Goal: Task Accomplishment & Management: Complete application form

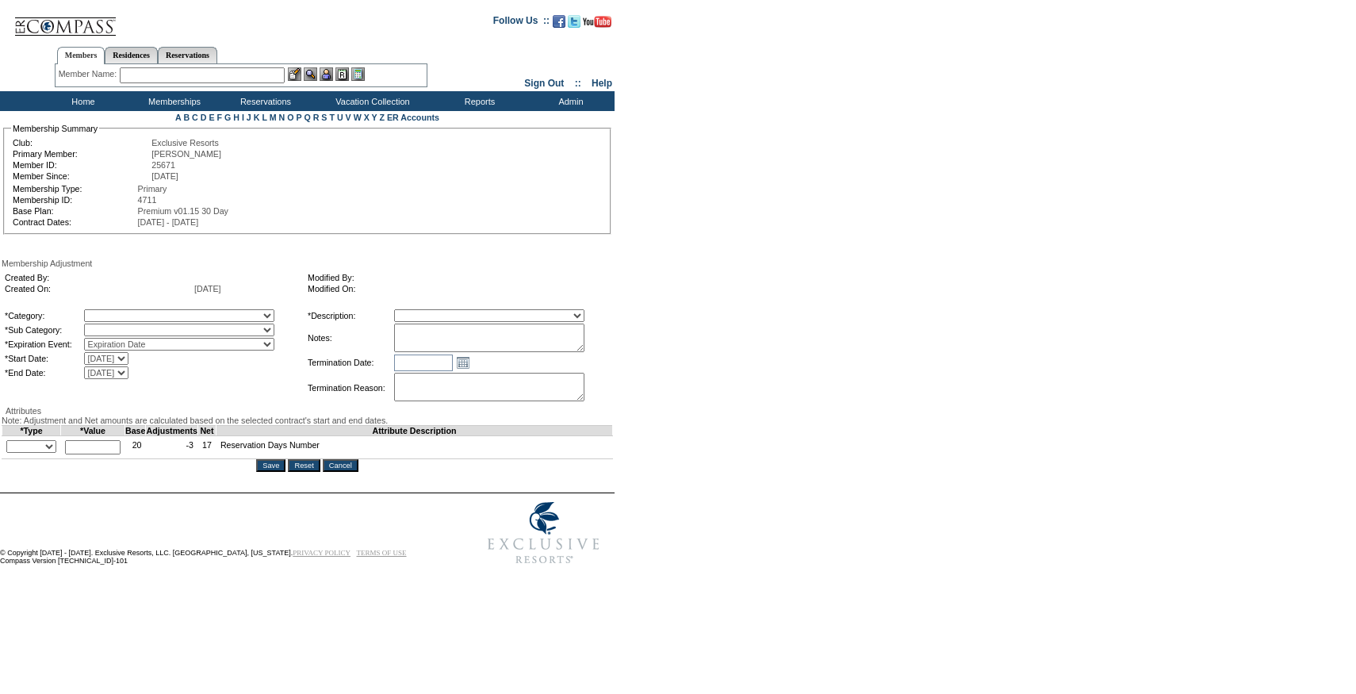
click at [128, 365] on select "[DATE] [DATE] [DATE] [DATE] [DATE] [DATE] [DATE] [DATE] [DATE] [DATE] [DATE] [D…" at bounding box center [106, 358] width 44 height 13
select select "[DATE] 12:00:00 AM"
click at [117, 356] on select "[DATE] [DATE] [DATE] [DATE] [DATE] [DATE] [DATE] [DATE] [DATE] [DATE] [DATE] [D…" at bounding box center [106, 358] width 44 height 13
click at [128, 377] on select "[DATE] [DATE] [DATE] [DATE] [DATE] [DATE] [DATE] [DATE] [DATE] [DATE] [DATE] [D…" at bounding box center [106, 372] width 44 height 13
select select "[DATE] 12:00:00 AM"
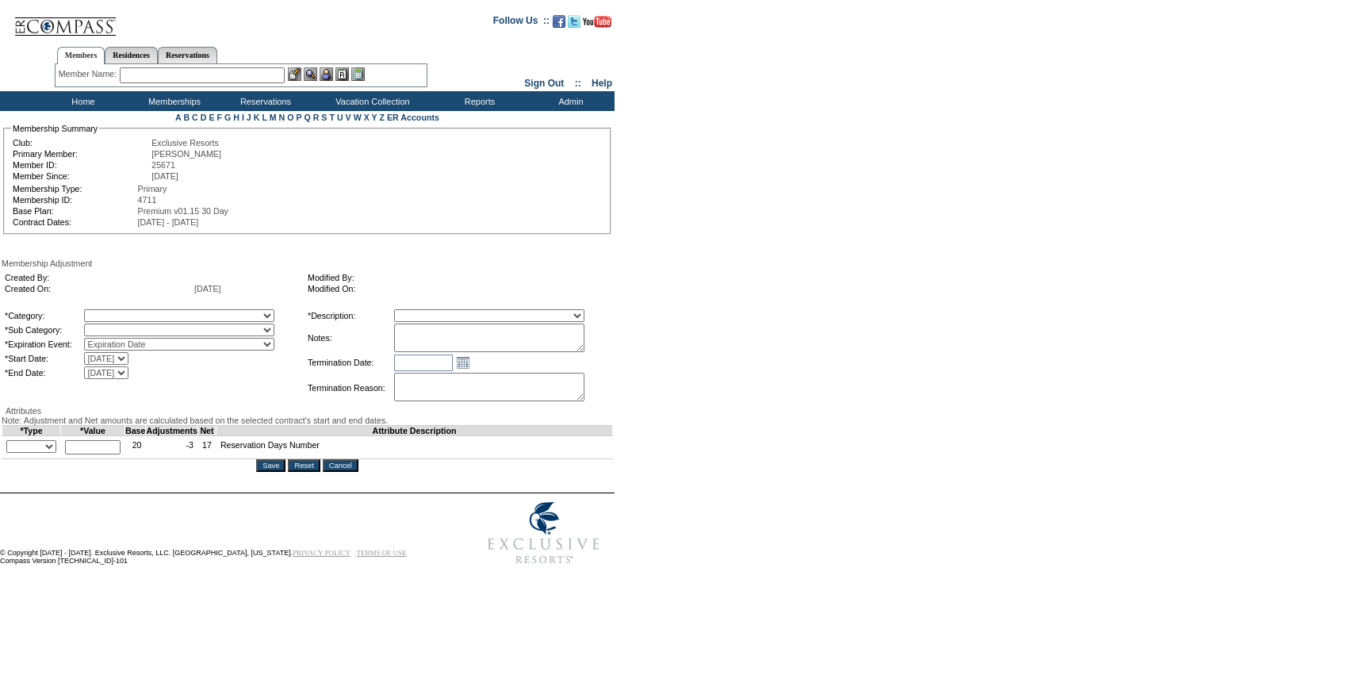
click at [117, 370] on select "[DATE] [DATE] [DATE] [DATE] [DATE] [DATE] [DATE] [DATE] [DATE] [DATE] [DATE] [D…" at bounding box center [106, 372] width 44 height 13
click at [201, 320] on select "A La Carte Days Contract Election Days Converted Days [MEDICAL_DATA] Other Refe…" at bounding box center [179, 315] width 190 height 13
select select "781"
click at [117, 312] on select "A La Carte Days Contract Election Days Converted Days [MEDICAL_DATA] Other Refe…" at bounding box center [179, 315] width 190 height 13
click at [178, 335] on select at bounding box center [179, 330] width 190 height 13
